Goal: Information Seeking & Learning: Compare options

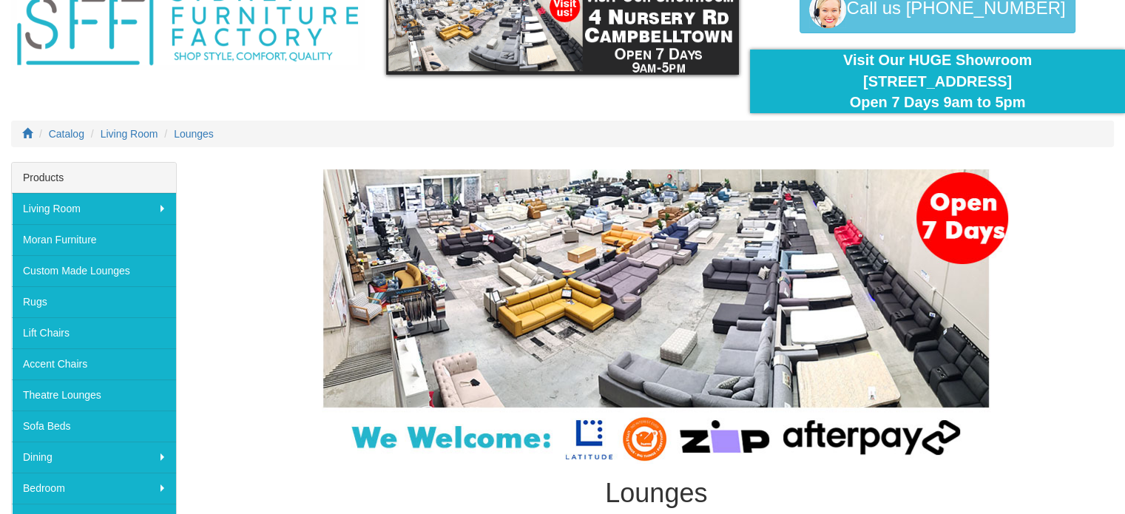
scroll to position [148, 0]
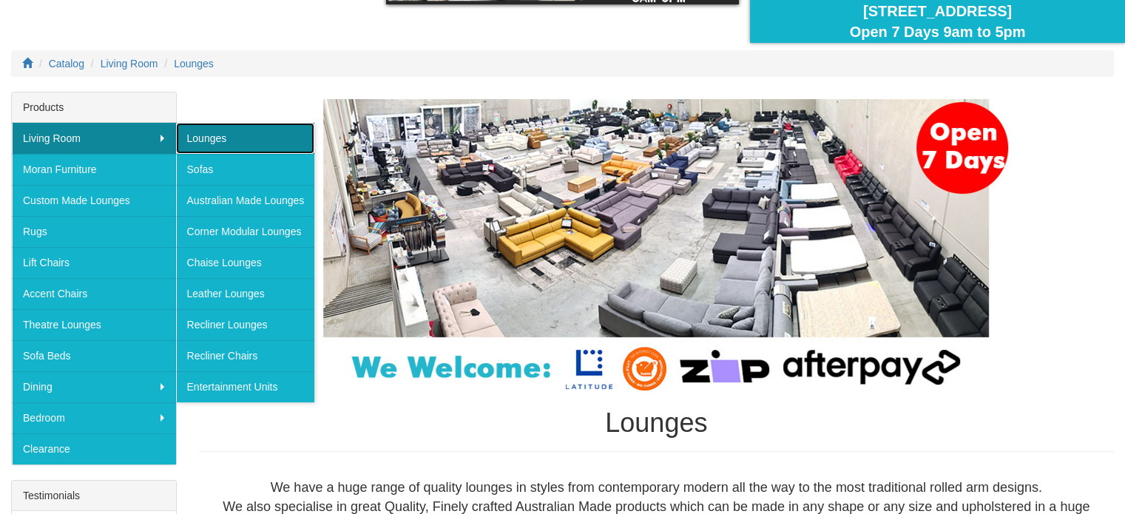
click at [239, 141] on link "Lounges" at bounding box center [245, 138] width 139 height 31
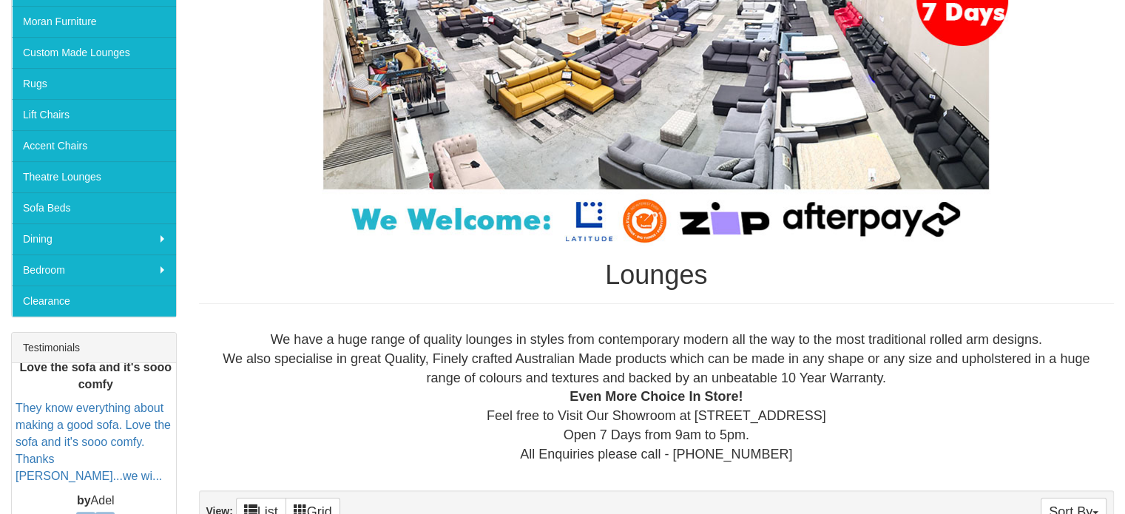
scroll to position [444, 0]
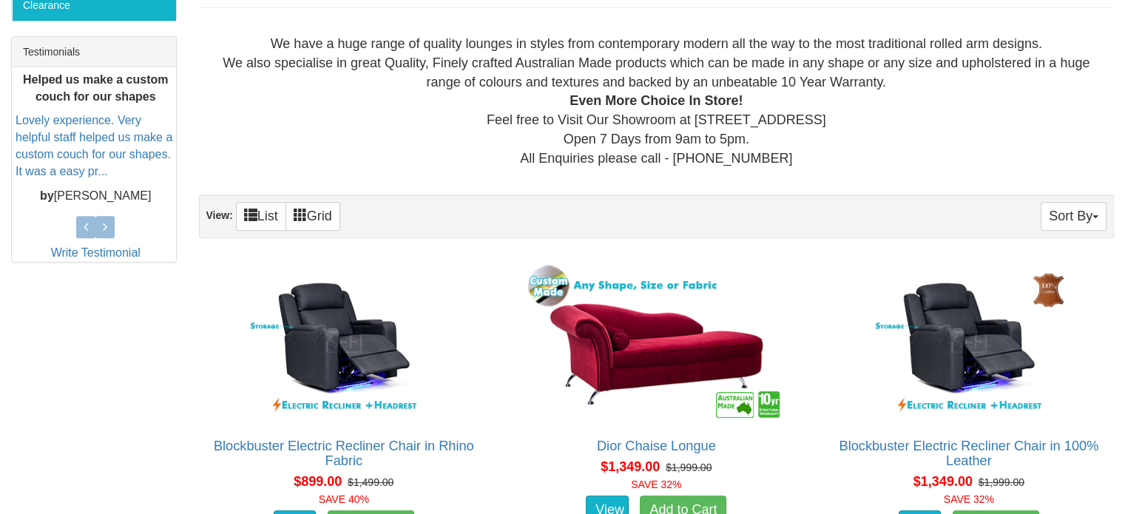
scroll to position [592, 0]
click at [1081, 202] on button "Sort By" at bounding box center [1073, 216] width 66 height 29
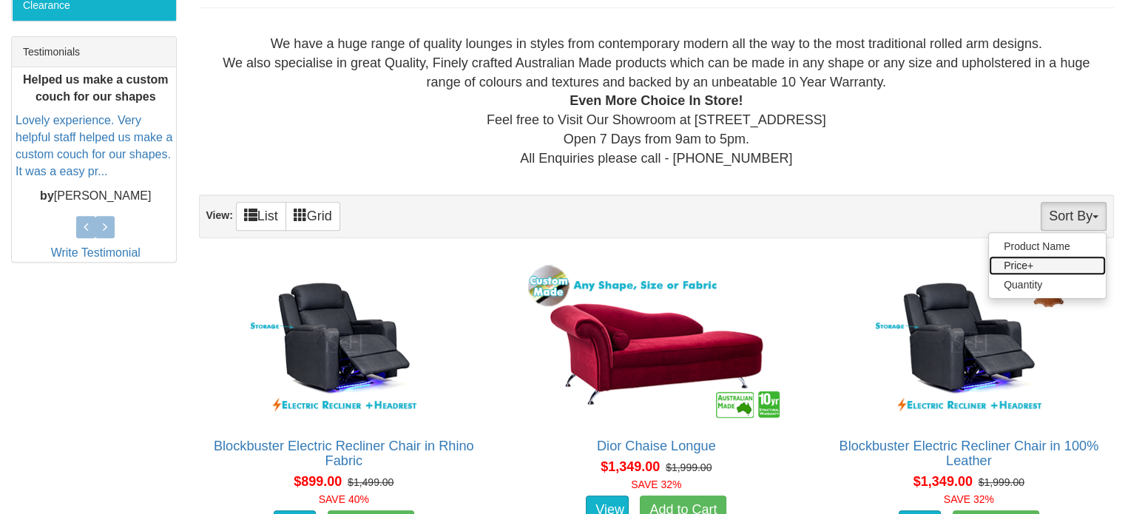
click at [1038, 265] on link "Price+" at bounding box center [1047, 265] width 117 height 19
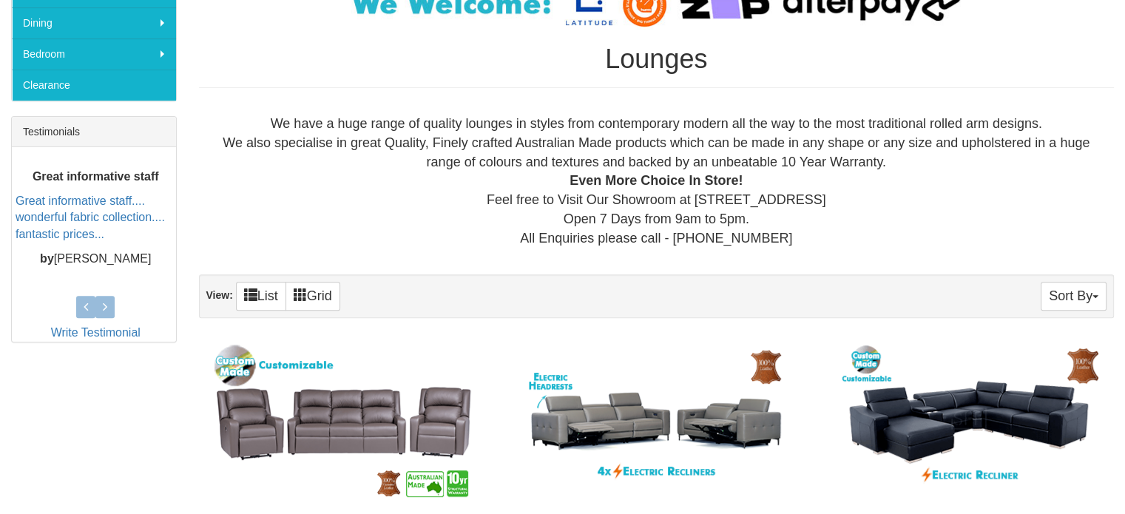
scroll to position [444, 0]
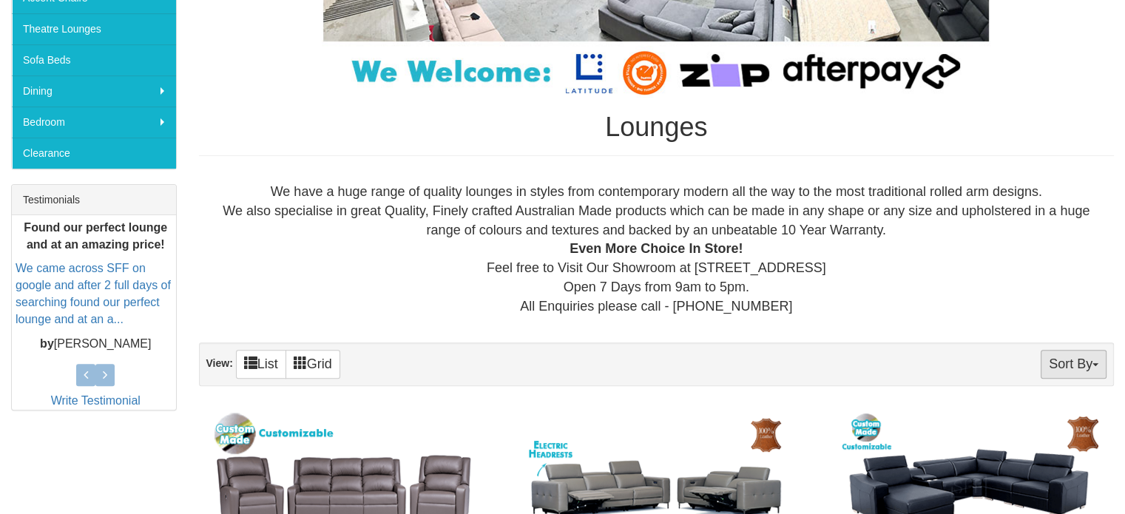
click at [1089, 356] on button "Sort By" at bounding box center [1073, 364] width 66 height 29
click at [1026, 407] on link "Price-" at bounding box center [1047, 413] width 117 height 19
